Goal: Task Accomplishment & Management: Complete application form

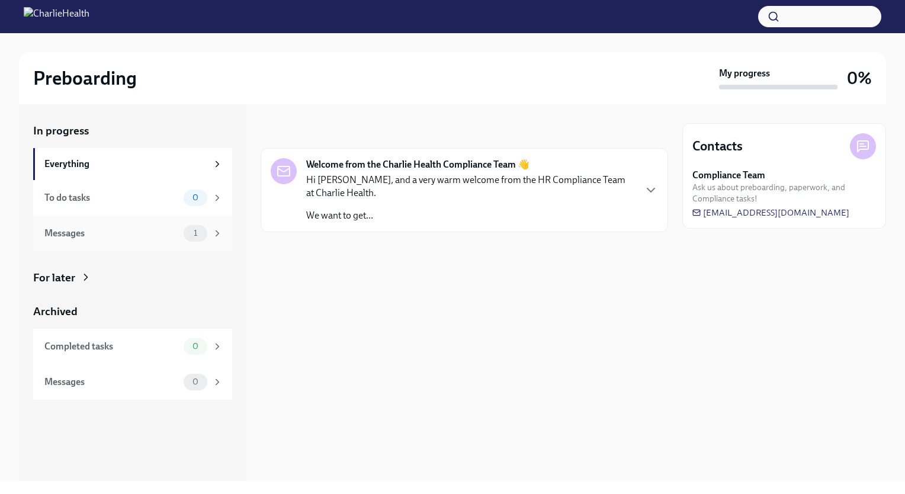
click at [172, 236] on div "Messages" at bounding box center [111, 233] width 134 height 13
click at [647, 188] on icon "button" at bounding box center [650, 190] width 7 height 4
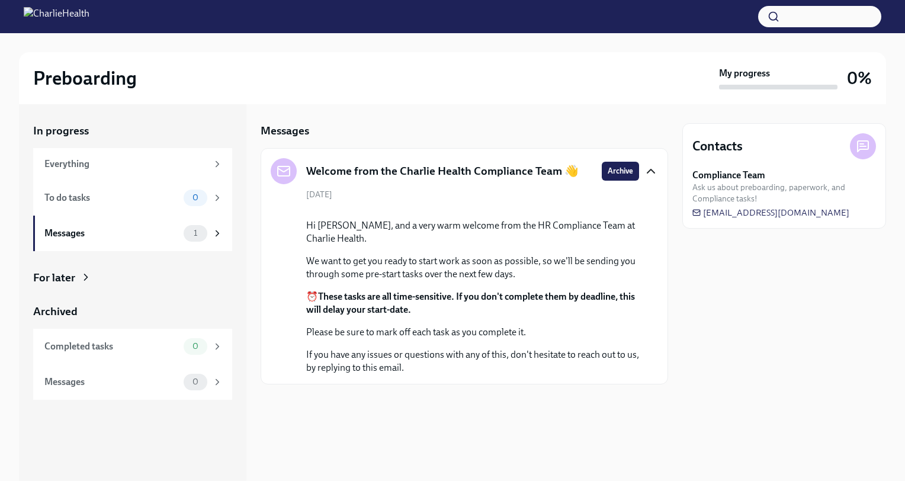
scroll to position [33, 0]
click at [178, 233] on div "Messages" at bounding box center [111, 233] width 134 height 13
click at [215, 234] on icon at bounding box center [217, 233] width 11 height 11
click at [217, 235] on icon at bounding box center [217, 232] width 3 height 5
click at [143, 193] on div "To do tasks" at bounding box center [111, 197] width 134 height 13
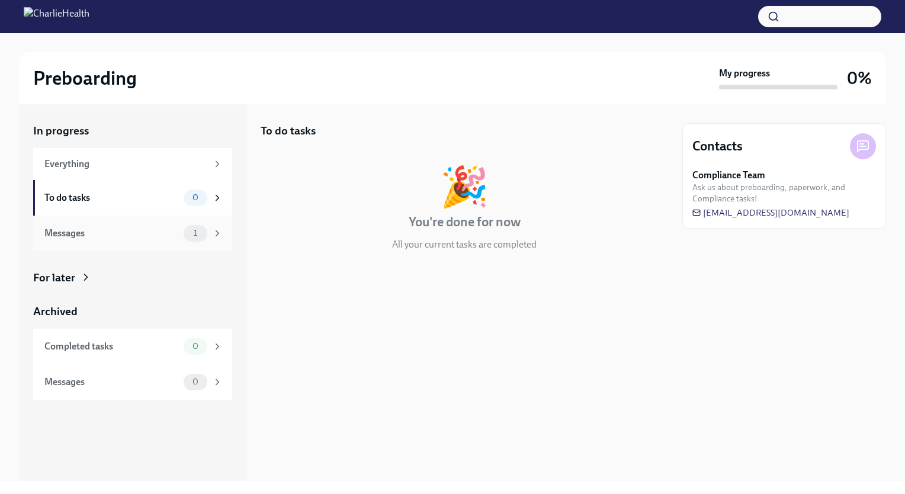
click at [147, 223] on div "Messages 1" at bounding box center [132, 233] width 199 height 36
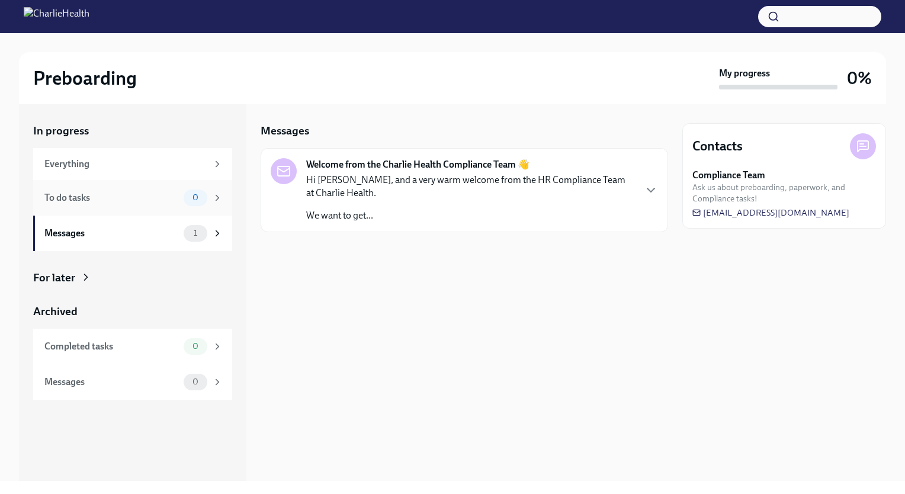
click at [172, 193] on div "To do tasks" at bounding box center [111, 197] width 134 height 13
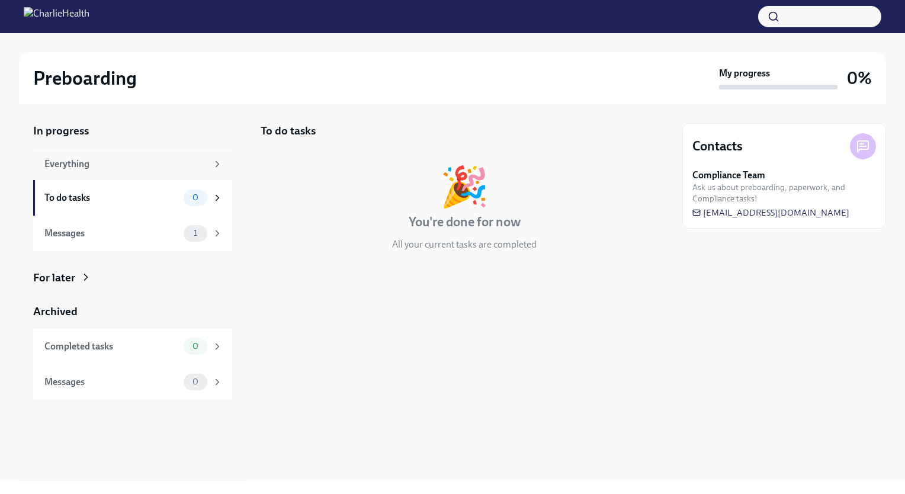
click at [191, 168] on div "Everything" at bounding box center [125, 163] width 163 height 13
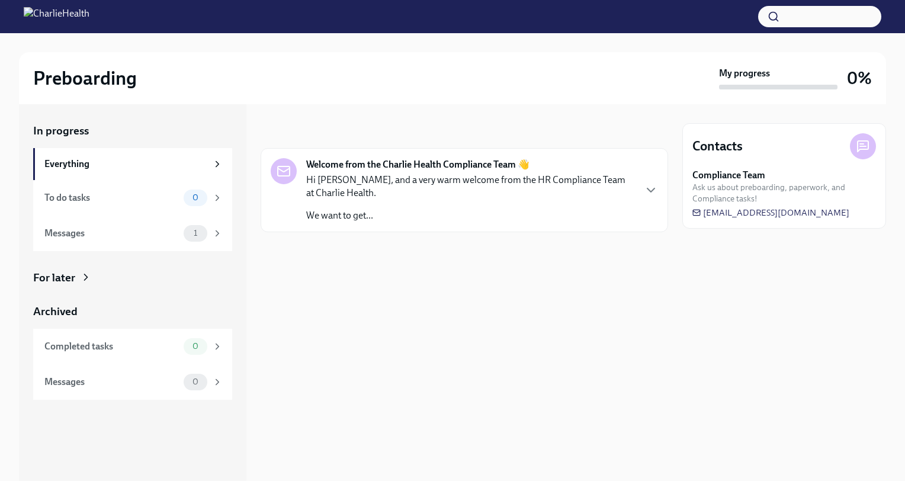
click at [300, 211] on div "Welcome from the Charlie Health Compliance Team 👋 Hi [PERSON_NAME], and a very …" at bounding box center [452, 190] width 363 height 64
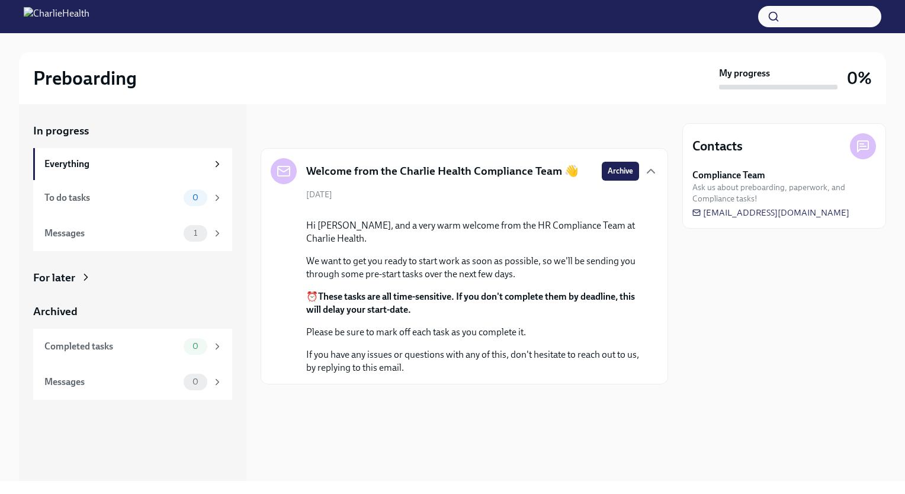
scroll to position [33, 0]
click at [643, 164] on icon "button" at bounding box center [650, 171] width 14 height 14
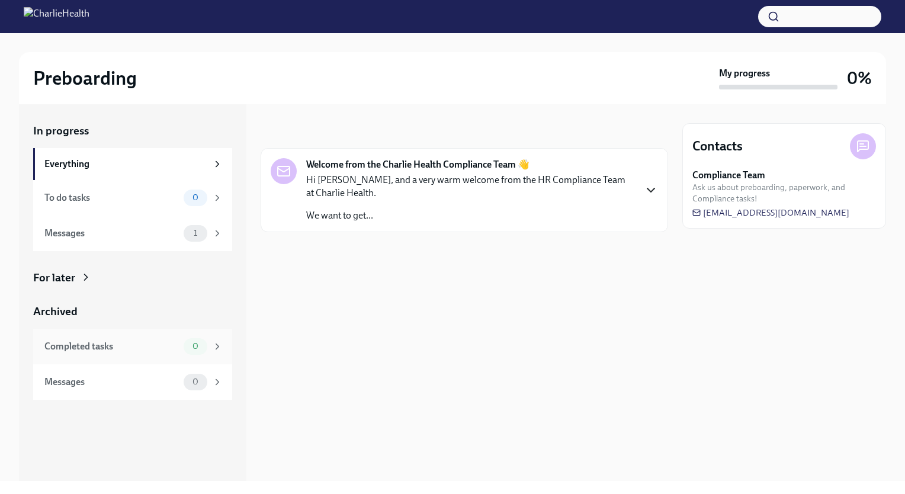
click at [132, 343] on div "Completed tasks" at bounding box center [111, 346] width 134 height 13
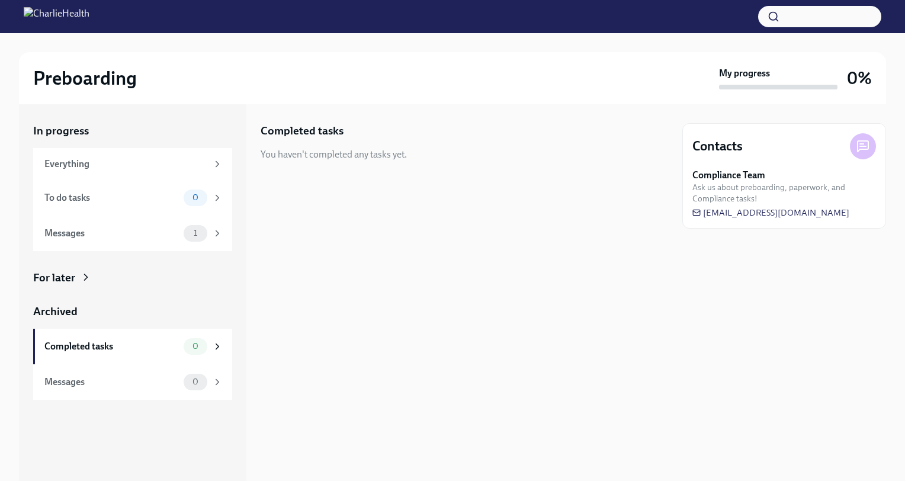
click at [80, 278] on icon at bounding box center [86, 277] width 12 height 12
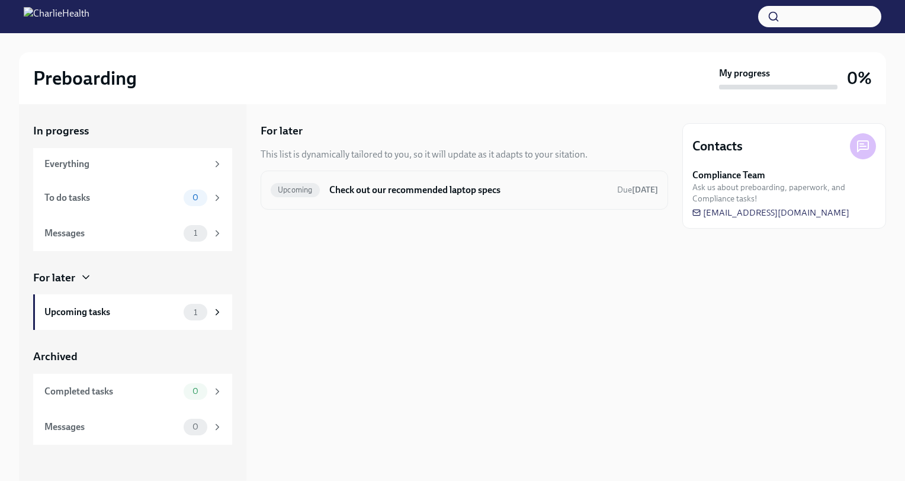
click at [419, 190] on h6 "Check out our recommended laptop specs" at bounding box center [468, 190] width 278 height 13
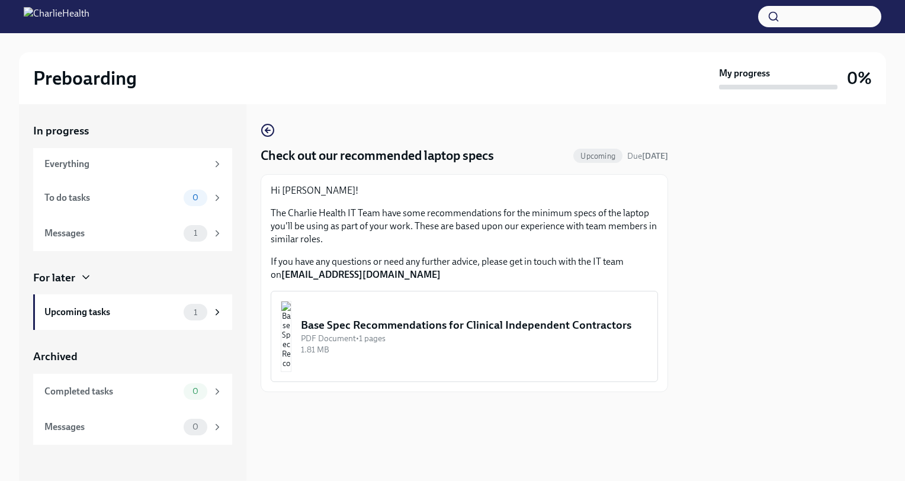
click at [350, 320] on div "Base Spec Recommendations for Clinical Independent Contractors" at bounding box center [474, 324] width 347 height 15
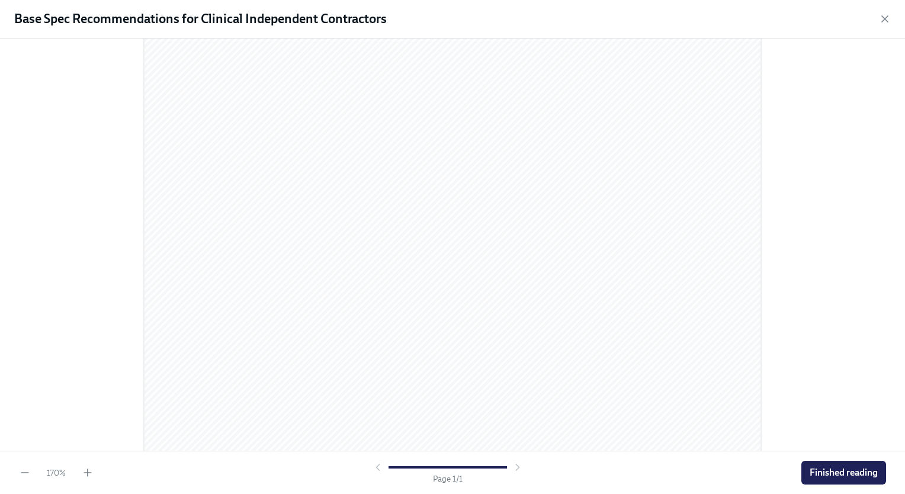
scroll to position [405, 0]
click at [22, 475] on icon "button" at bounding box center [25, 472] width 12 height 12
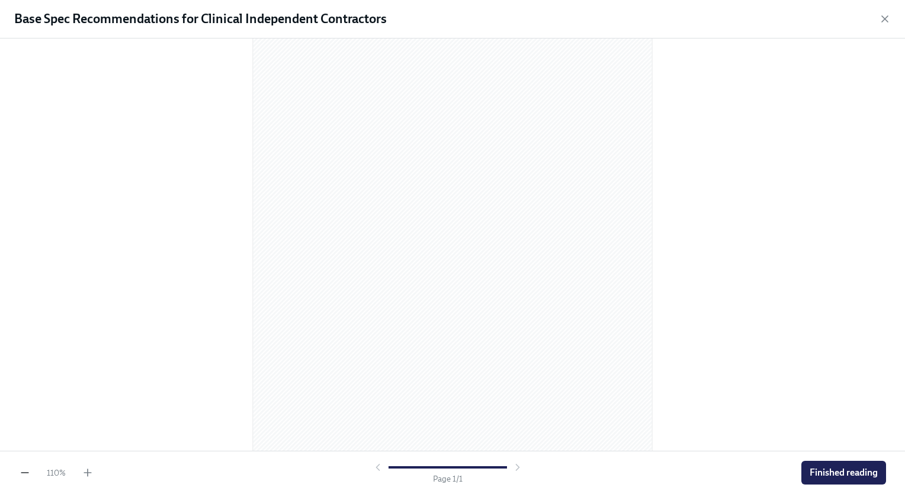
click at [24, 475] on icon "button" at bounding box center [25, 472] width 12 height 12
click at [823, 475] on span "Finished reading" at bounding box center [843, 472] width 68 height 12
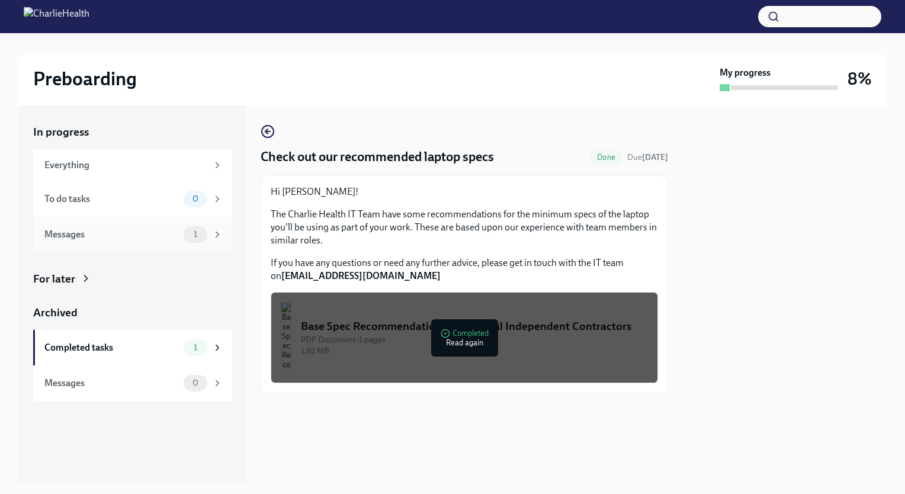
click at [185, 239] on div "1" at bounding box center [196, 234] width 24 height 17
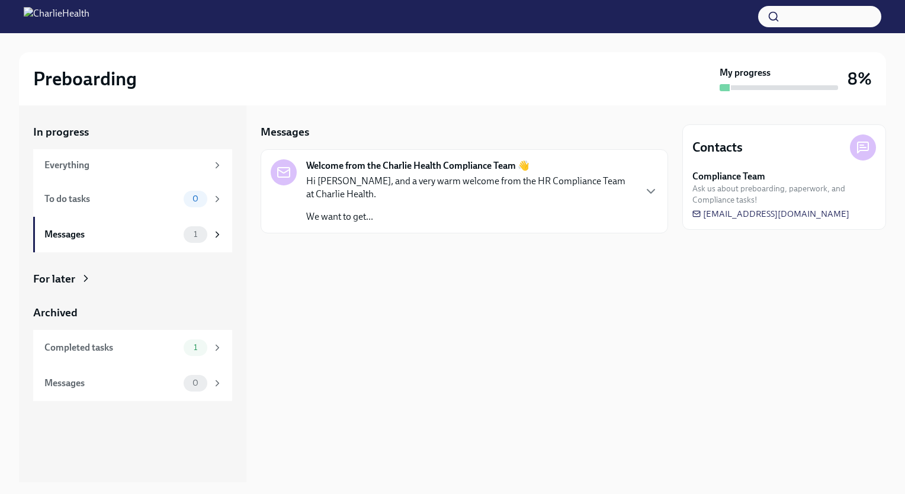
click at [347, 221] on p "We want to get..." at bounding box center [470, 216] width 328 height 13
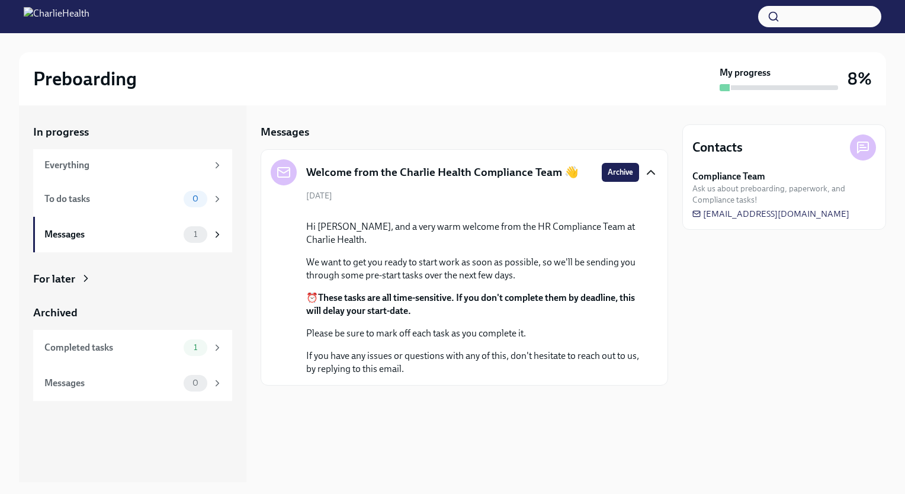
click at [643, 172] on icon "button" at bounding box center [650, 172] width 14 height 14
